Goal: Task Accomplishment & Management: Manage account settings

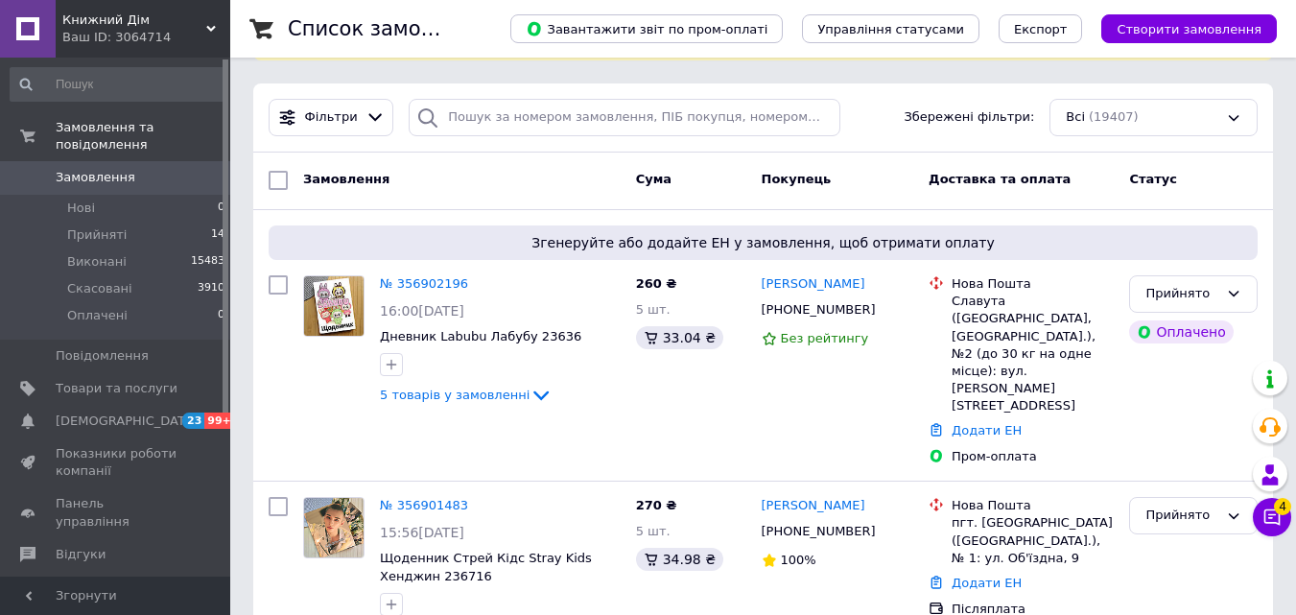
scroll to position [288, 0]
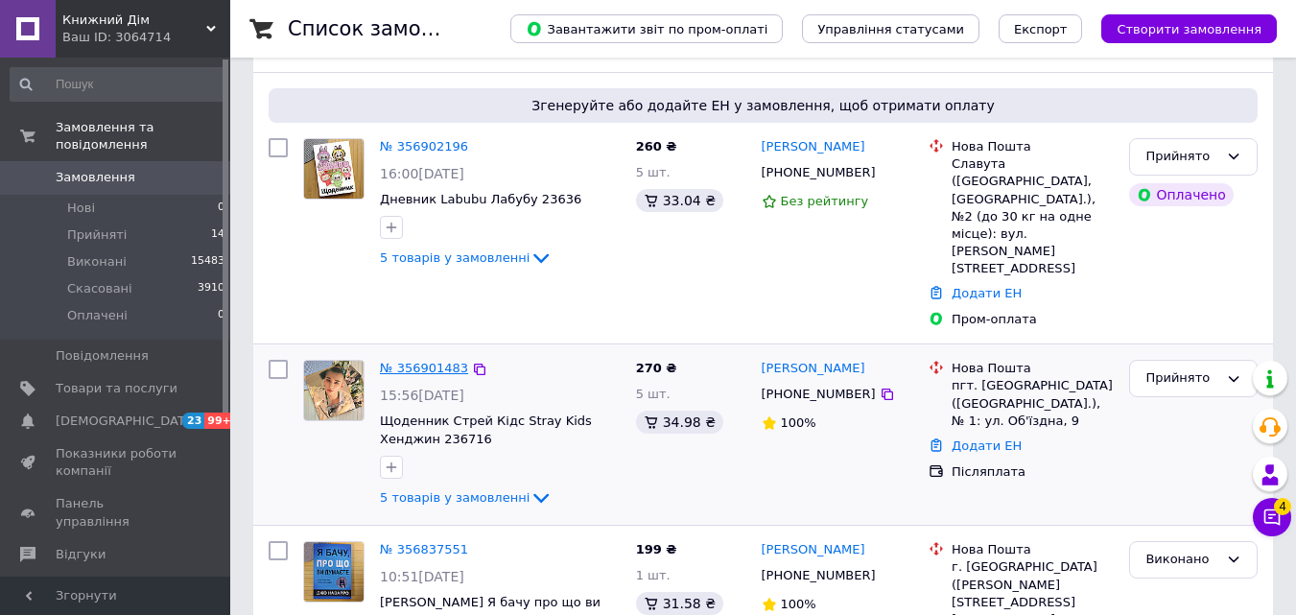
click at [419, 361] on link "№ 356901483" at bounding box center [424, 368] width 88 height 14
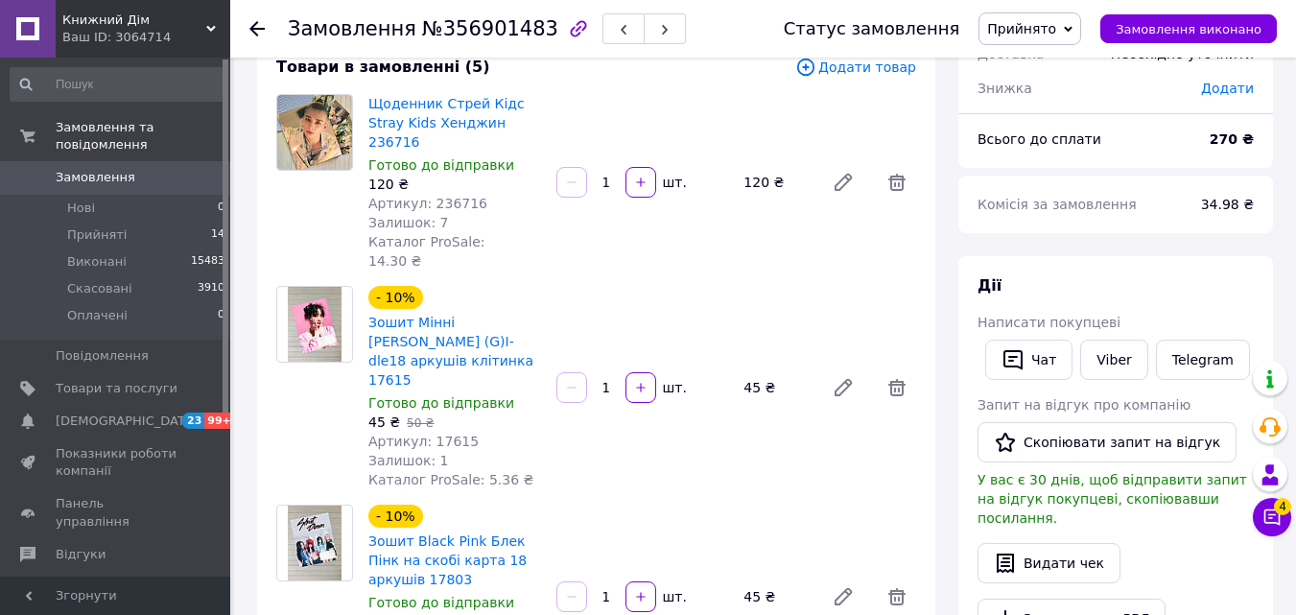
scroll to position [96, 0]
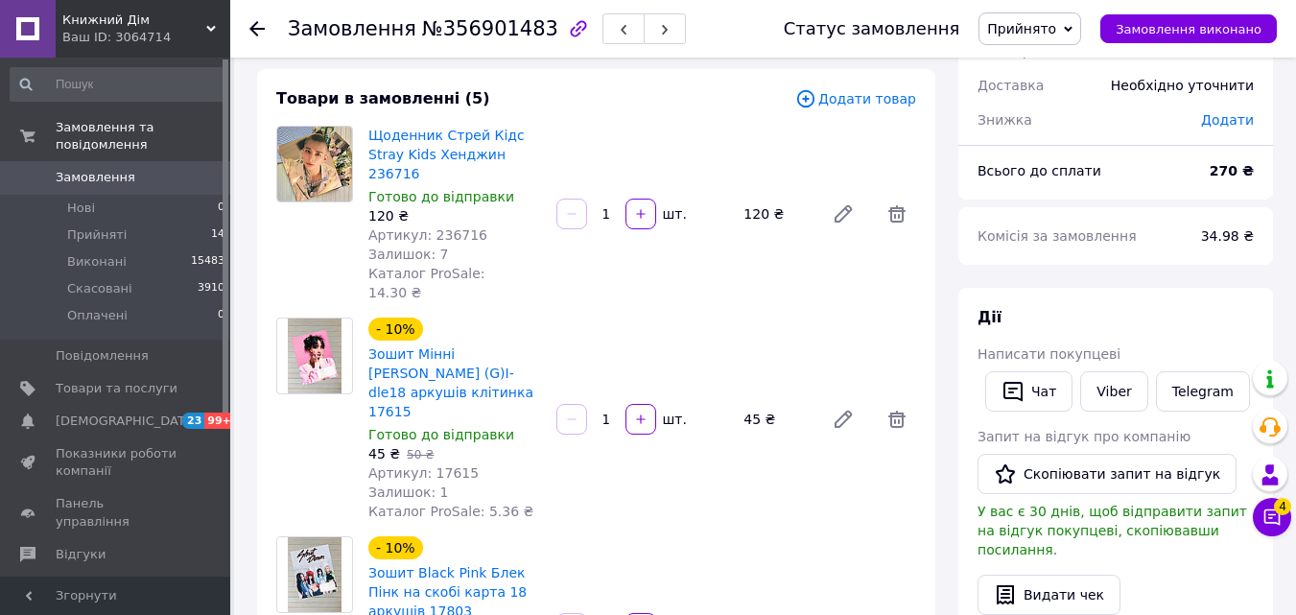
click at [254, 40] on div at bounding box center [268, 29] width 38 height 58
click at [260, 32] on icon at bounding box center [256, 28] width 15 height 15
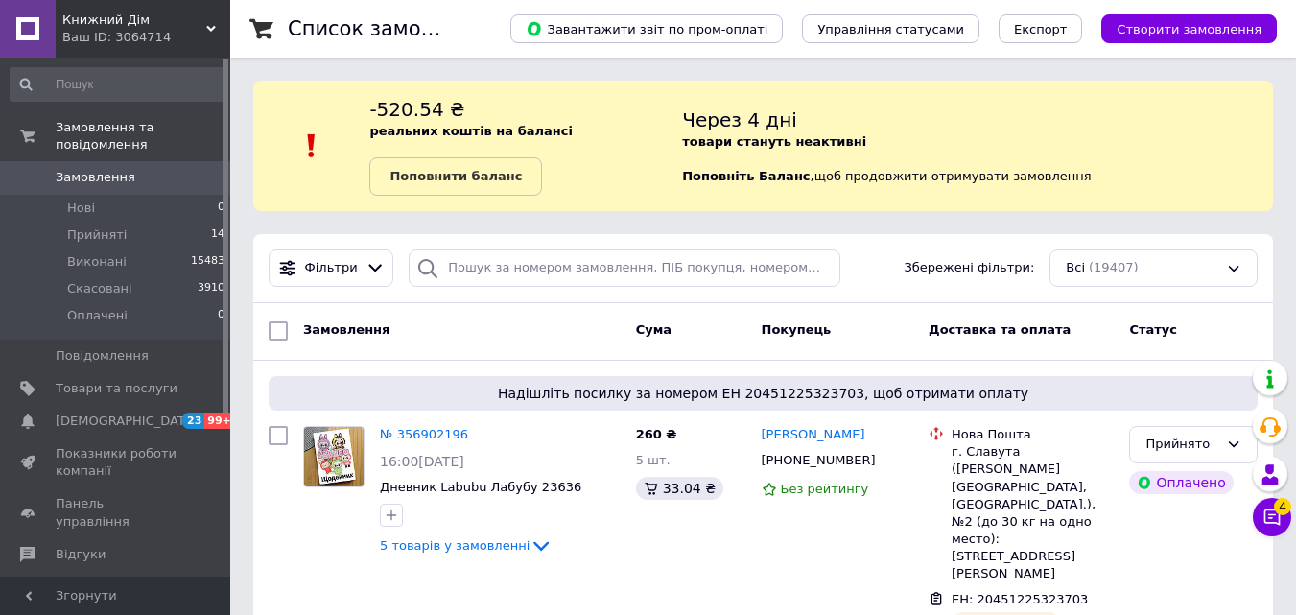
click at [461, 116] on span "-520.54 ₴" at bounding box center [416, 109] width 95 height 23
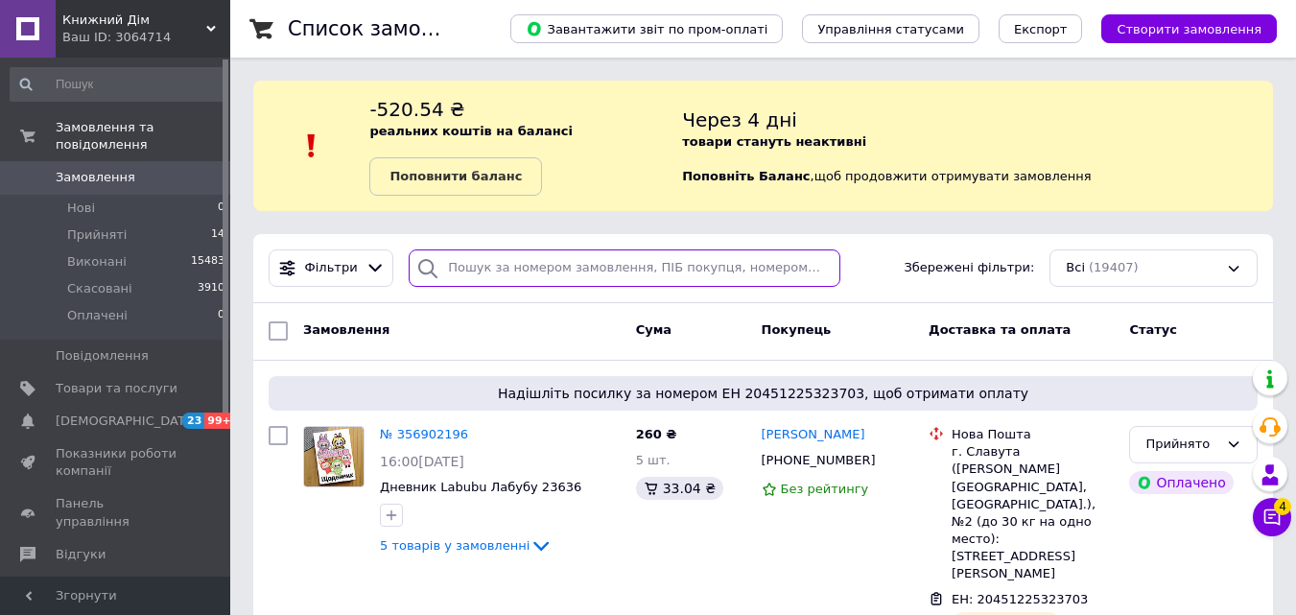
click at [476, 267] on input "search" at bounding box center [624, 267] width 431 height 37
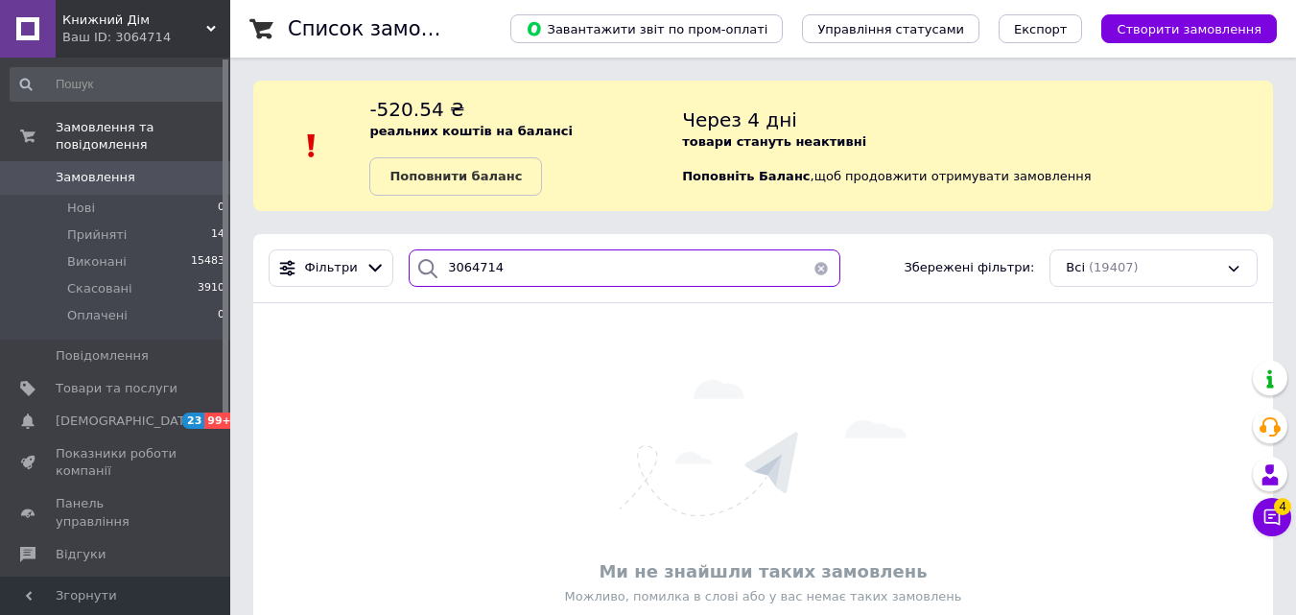
drag, startPoint x: 475, startPoint y: 259, endPoint x: 450, endPoint y: 266, distance: 25.8
click at [450, 266] on input "3064714" at bounding box center [624, 267] width 431 height 37
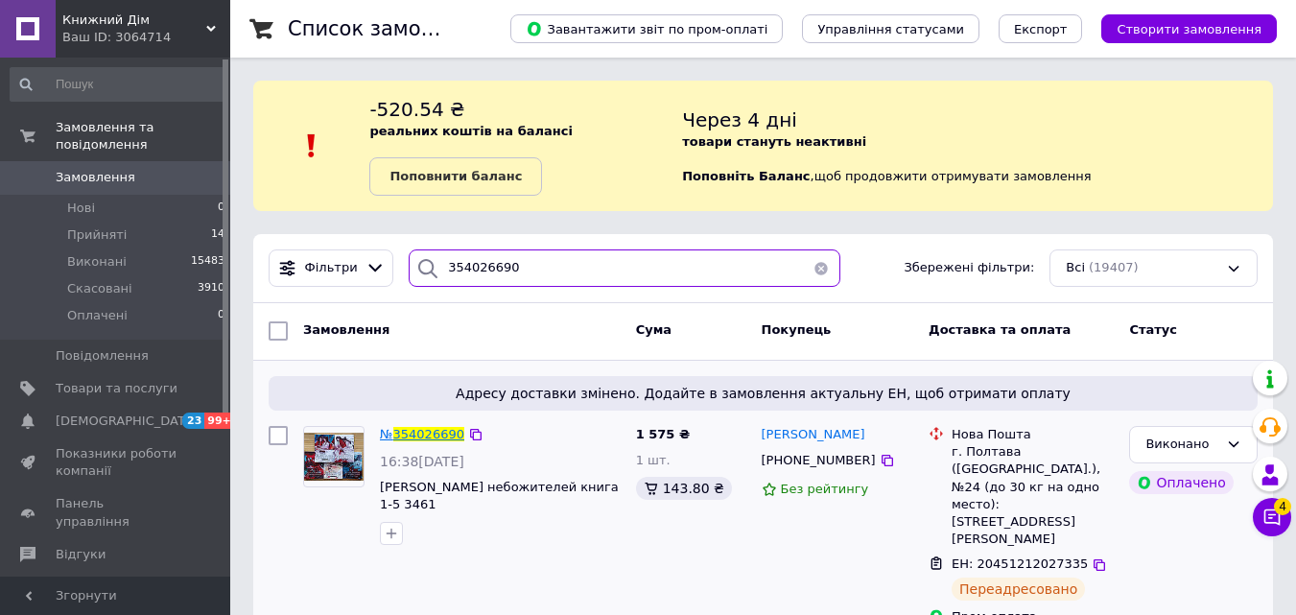
type input "354026690"
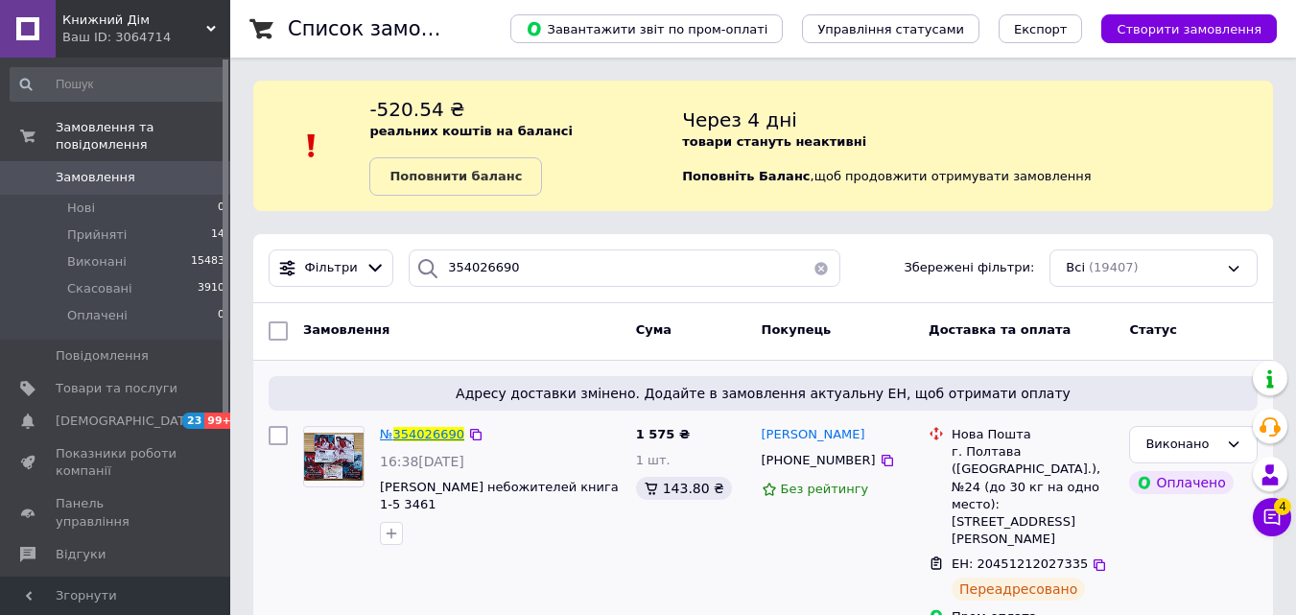
click at [426, 429] on span "354026690" at bounding box center [428, 434] width 71 height 14
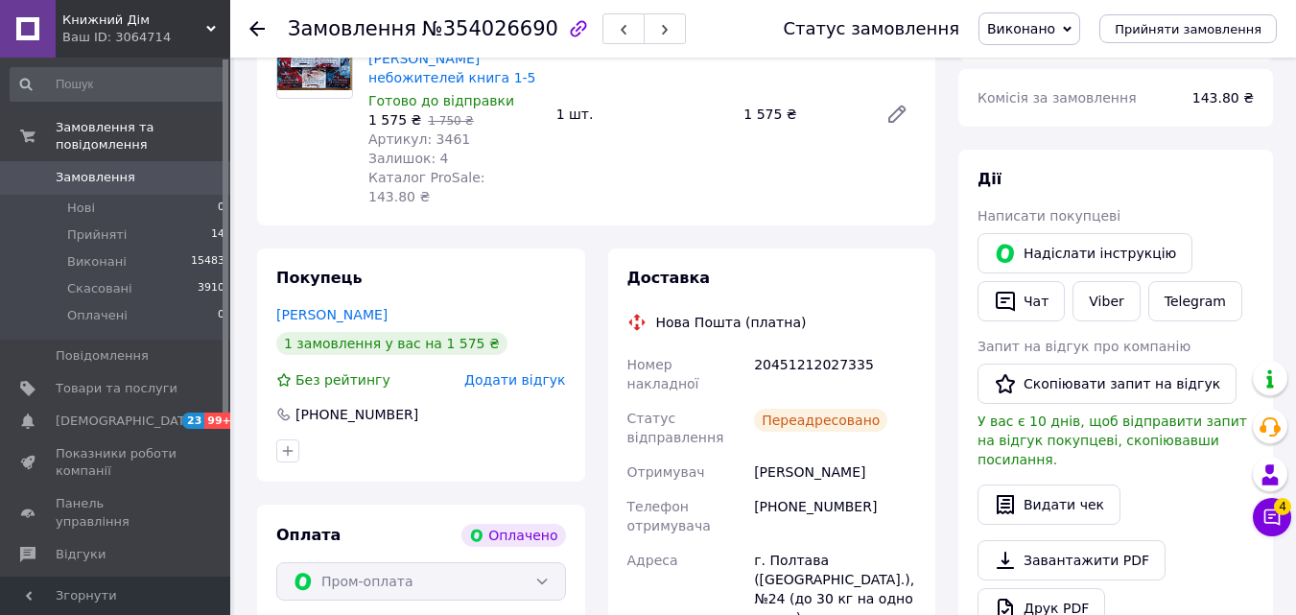
scroll to position [384, 0]
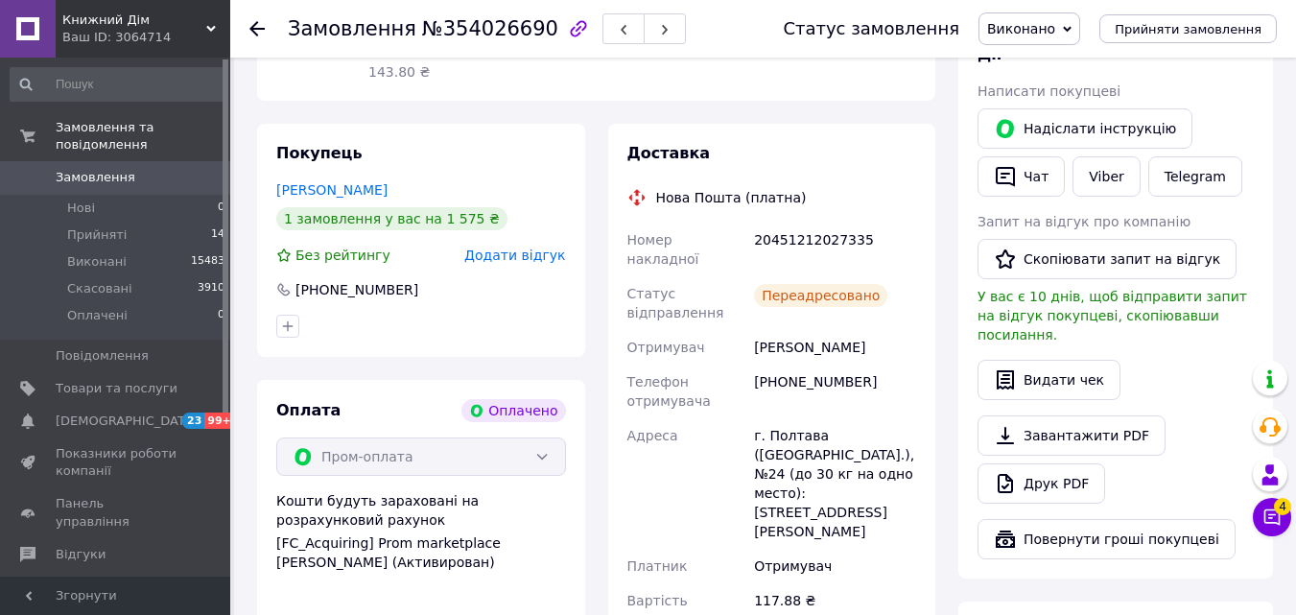
click at [791, 238] on div "20451212027335" at bounding box center [835, 250] width 170 height 54
copy div "20451212027335"
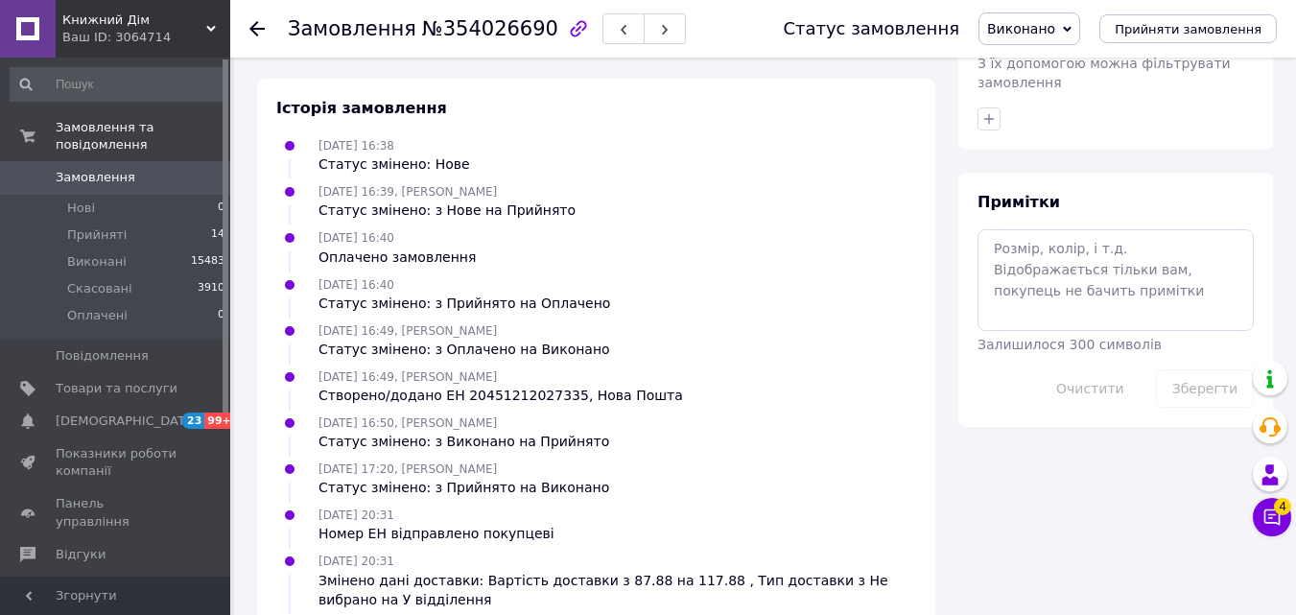
scroll to position [1069, 0]
